Goal: Check status: Check status

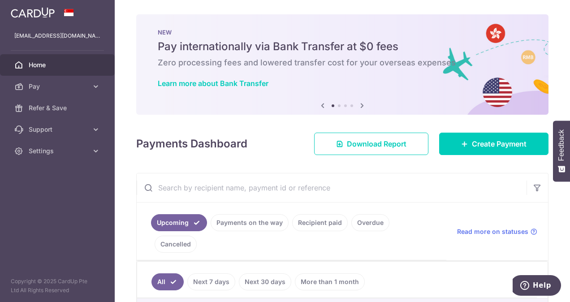
click at [264, 225] on link "Payments on the way" at bounding box center [249, 222] width 78 height 17
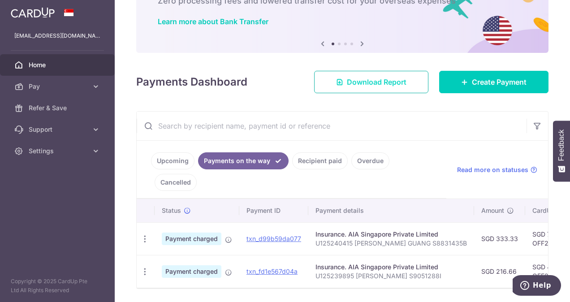
scroll to position [72, 0]
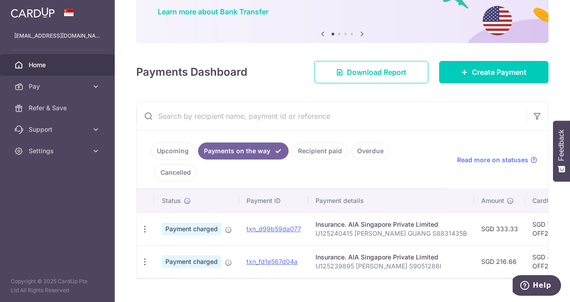
click at [321, 154] on link "Recipient paid" at bounding box center [320, 150] width 56 height 17
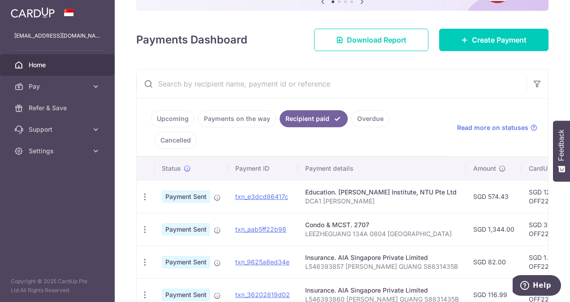
scroll to position [116, 0]
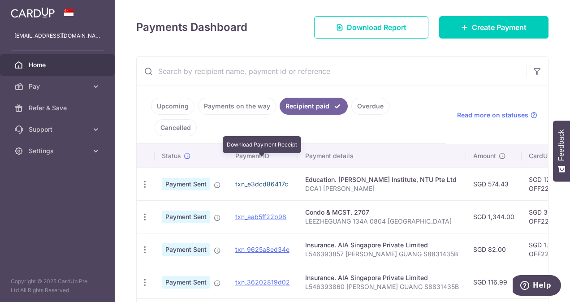
drag, startPoint x: 264, startPoint y: 162, endPoint x: 325, endPoint y: 40, distance: 136.2
click at [264, 180] on link "txn_e3dcd86417c" at bounding box center [261, 184] width 53 height 8
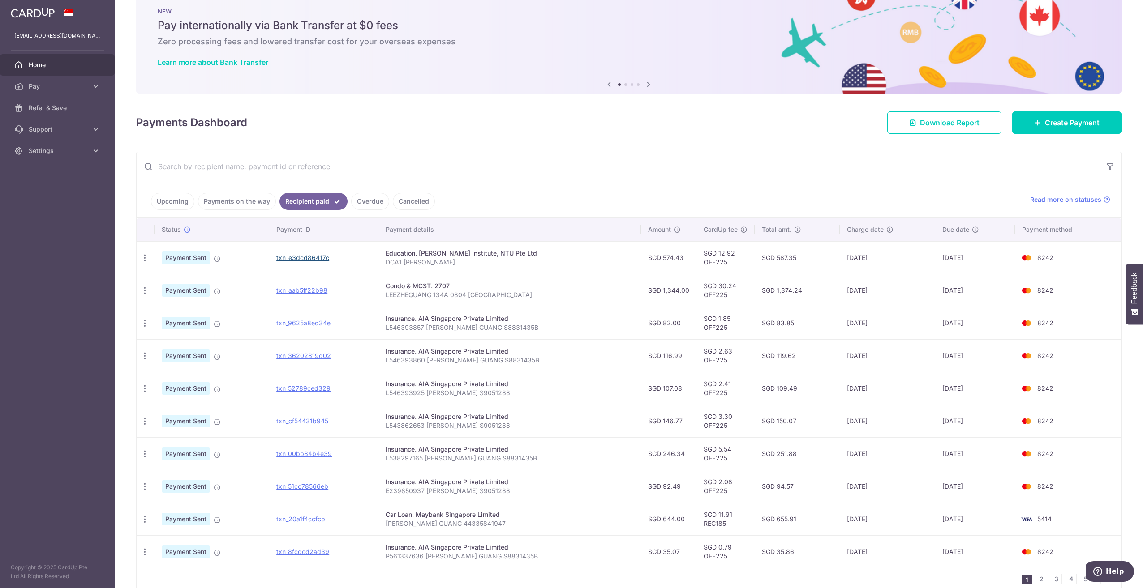
scroll to position [0, 0]
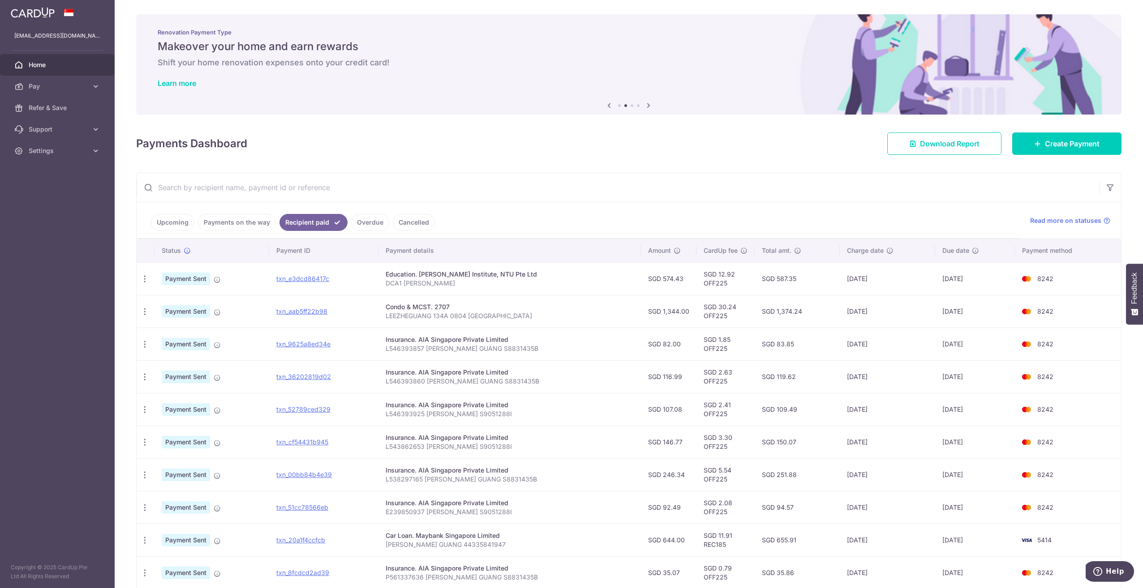
click at [182, 227] on link "Upcoming" at bounding box center [172, 222] width 43 height 17
